Goal: Task Accomplishment & Management: Manage account settings

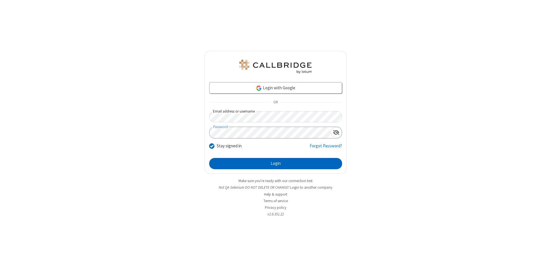
click at [276, 164] on button "Login" at bounding box center [275, 163] width 133 height 11
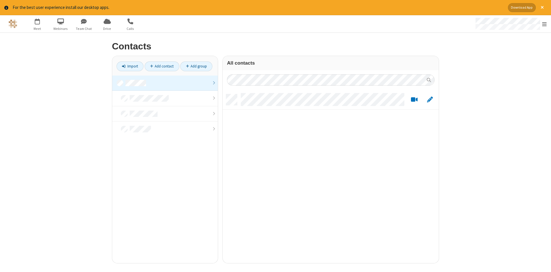
click at [165, 83] on link at bounding box center [165, 84] width 106 height 16
click at [162, 66] on link "Add contact" at bounding box center [162, 66] width 35 height 10
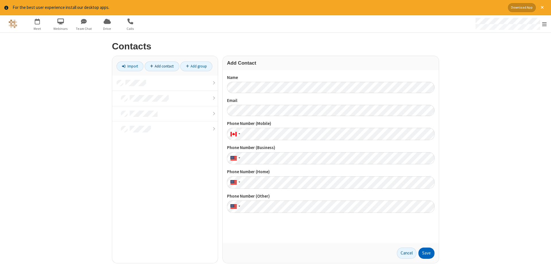
click at [427, 253] on button "Save" at bounding box center [427, 253] width 16 height 11
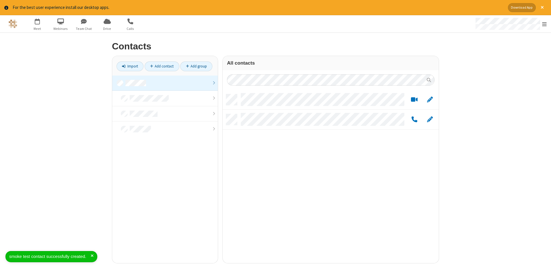
scroll to position [173, 216]
click at [162, 66] on link "Add contact" at bounding box center [162, 66] width 35 height 10
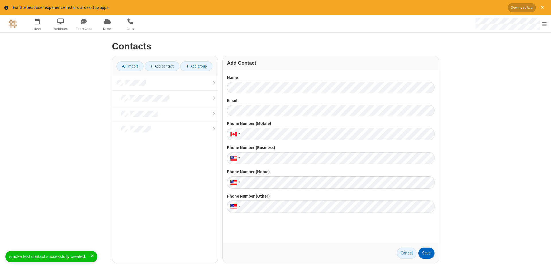
click at [427, 253] on button "Save" at bounding box center [427, 253] width 16 height 11
